Goal: Task Accomplishment & Management: Use online tool/utility

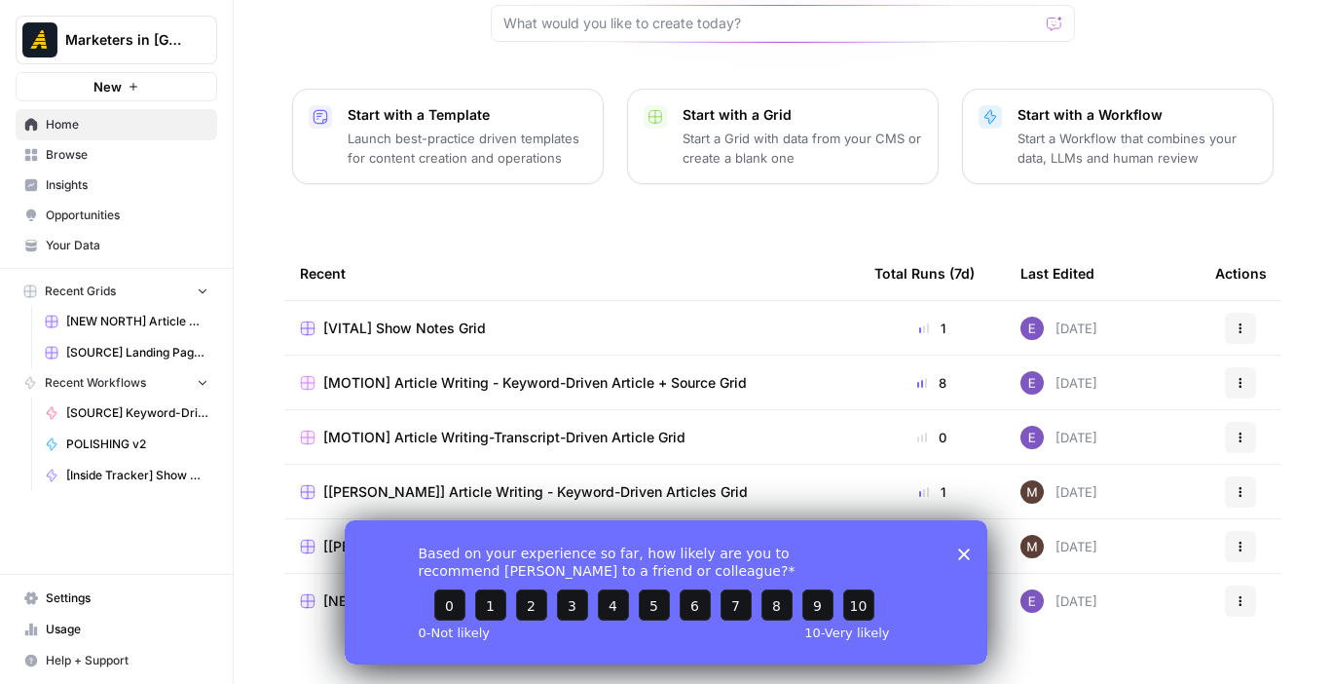
scroll to position [212, 0]
click at [962, 551] on polygon "Close survey" at bounding box center [964, 554] width 12 height 12
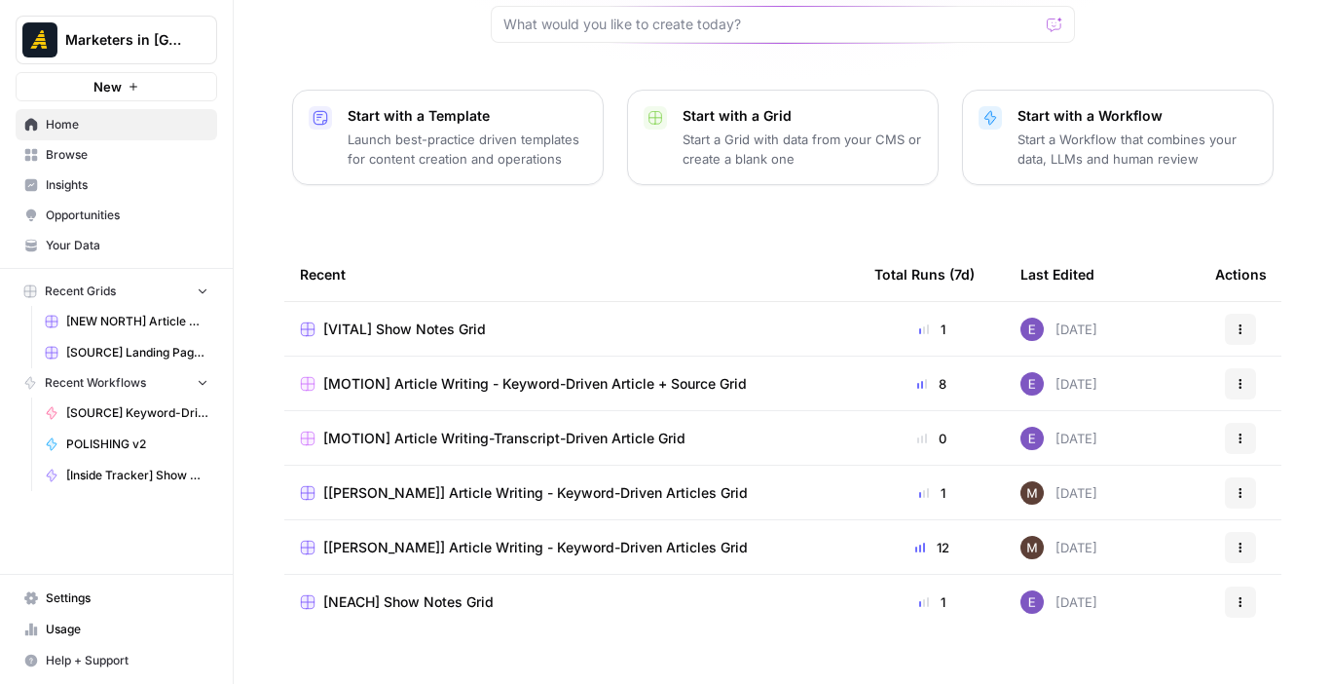
click at [729, 483] on span "[[PERSON_NAME]] Article Writing - Keyword-Driven Articles Grid" at bounding box center [535, 492] width 425 height 19
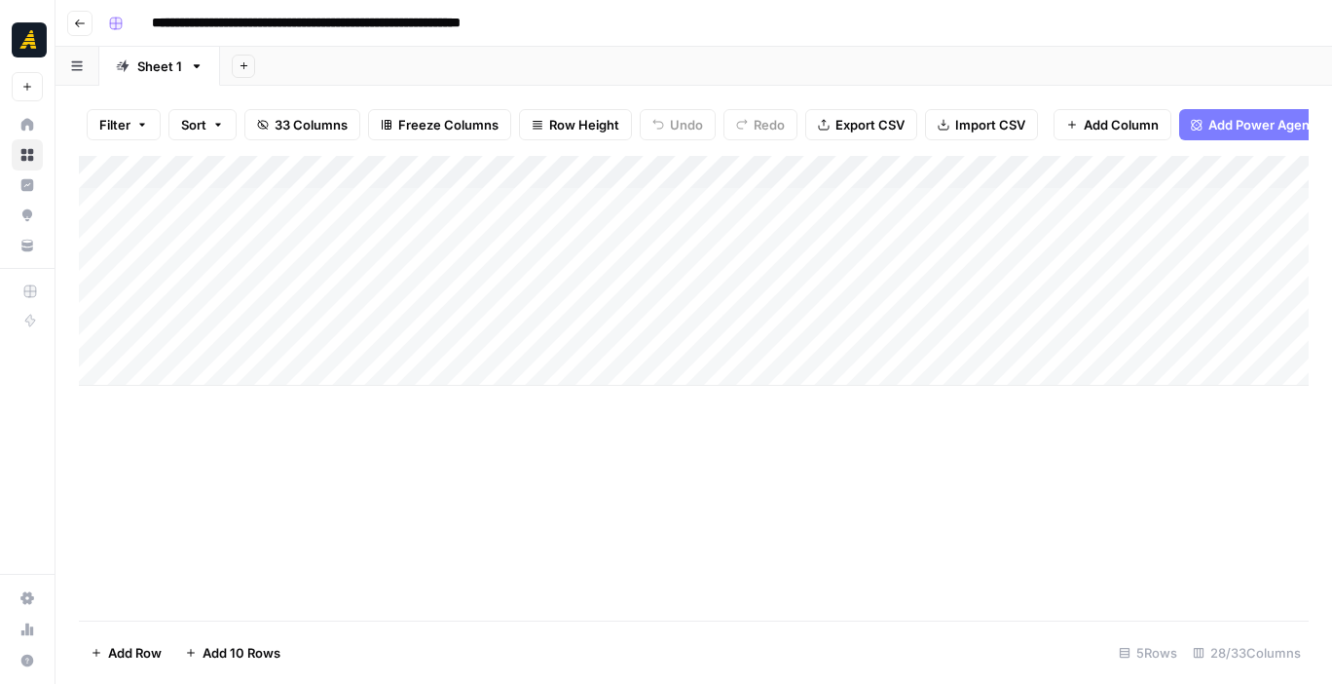
click at [245, 257] on div "Add Column" at bounding box center [694, 271] width 1230 height 230
click at [247, 304] on div "Add Column" at bounding box center [694, 271] width 1230 height 230
